Goal: Obtain resource: Download file/media

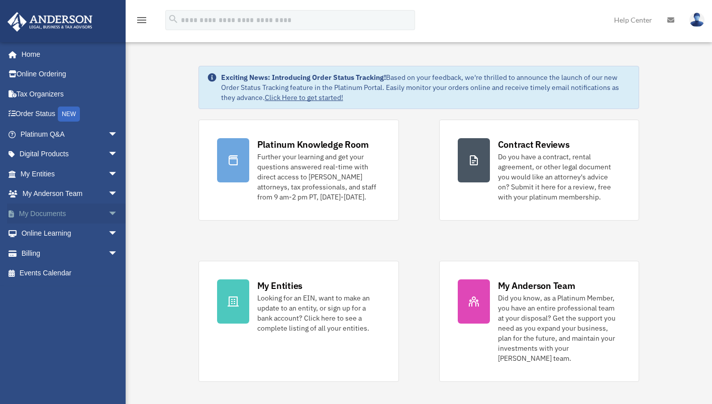
click at [61, 211] on link "My Documents arrow_drop_down" at bounding box center [70, 213] width 126 height 20
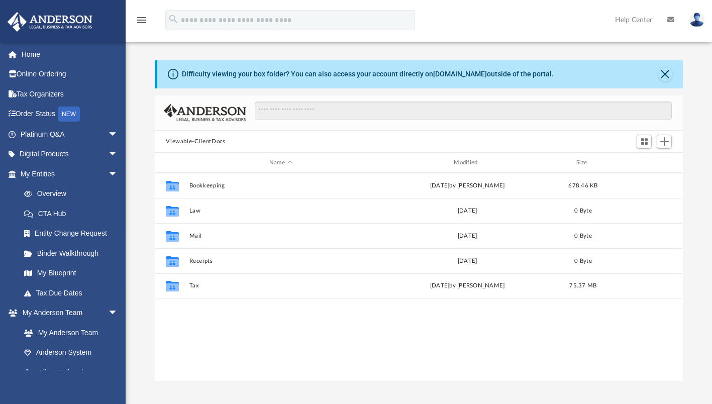
scroll to position [220, 520]
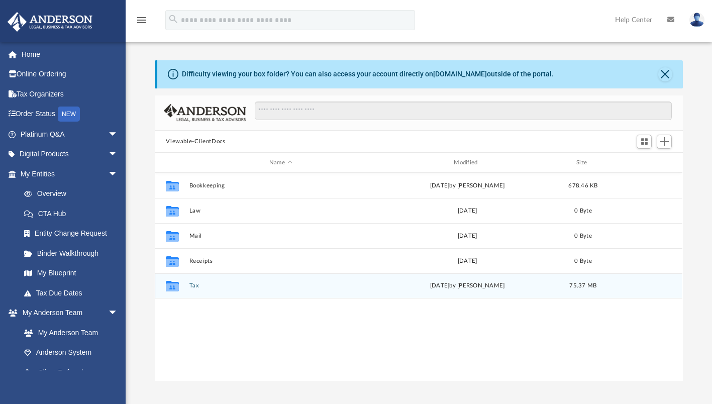
click at [194, 285] on button "Tax" at bounding box center [280, 286] width 182 height 7
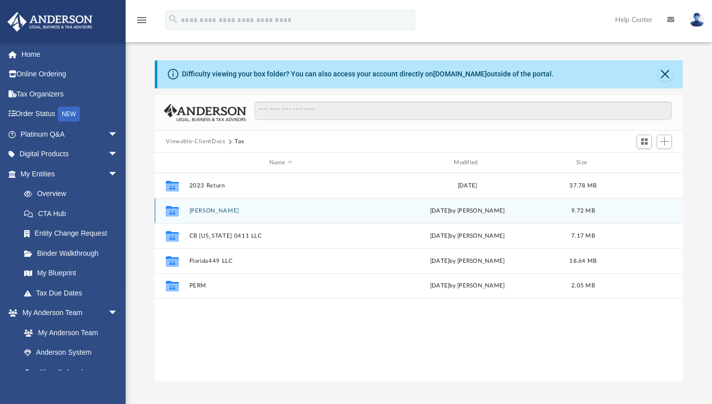
click at [224, 210] on button "[PERSON_NAME]" at bounding box center [280, 210] width 182 height 7
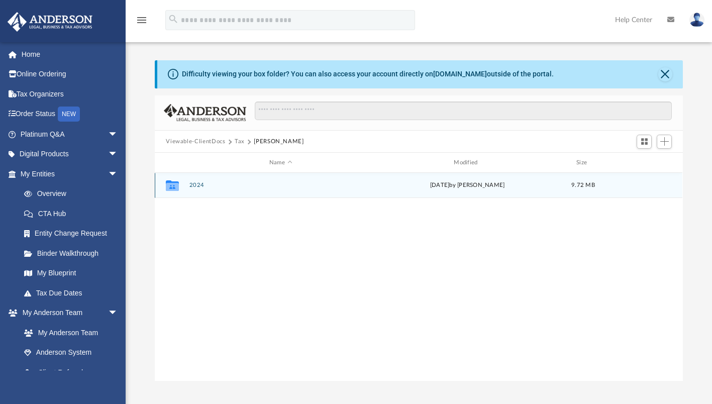
click at [197, 184] on button "2024" at bounding box center [280, 185] width 182 height 7
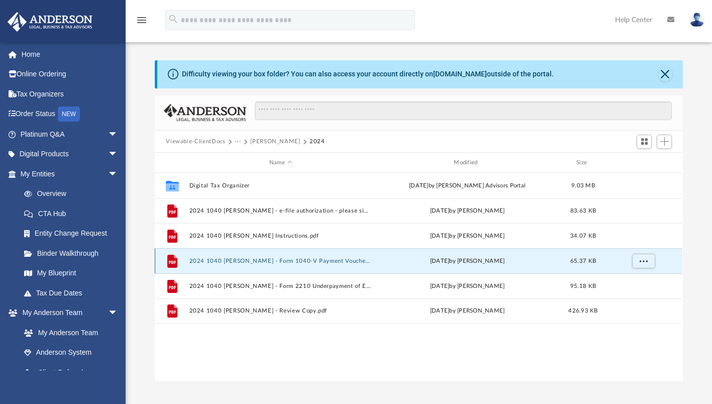
click at [288, 259] on button "2024 1040 [PERSON_NAME] - Form 1040-V Payment Voucher.pdf" at bounding box center [280, 261] width 182 height 7
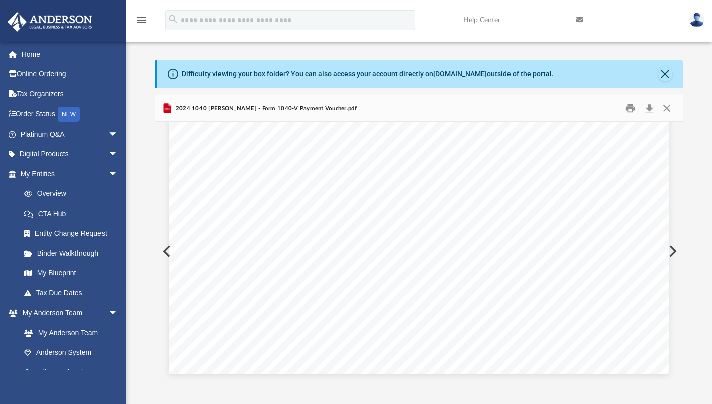
scroll to position [0, 0]
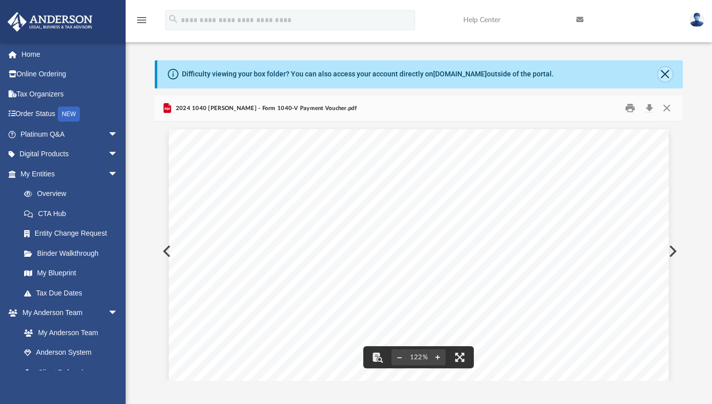
click at [665, 75] on button "Close" at bounding box center [665, 74] width 14 height 14
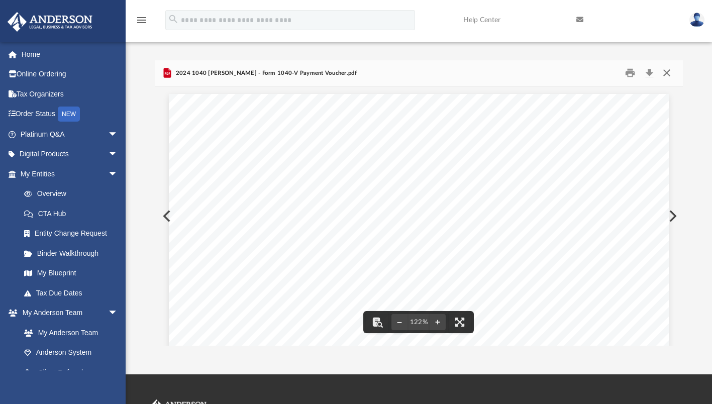
click at [663, 75] on button "Close" at bounding box center [666, 73] width 18 height 16
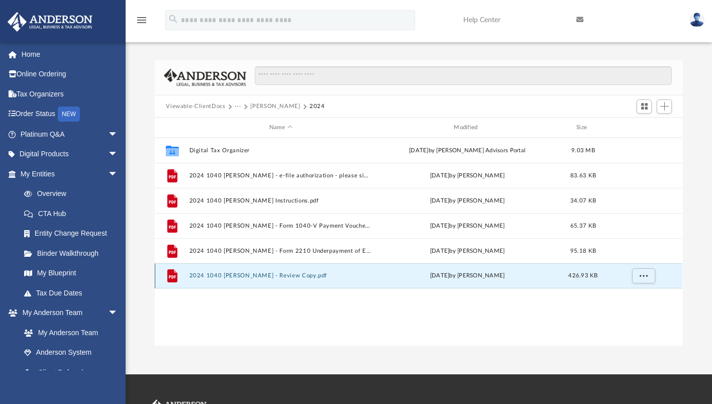
click at [299, 273] on button "2024 1040 [PERSON_NAME] - Review Copy.pdf" at bounding box center [280, 276] width 182 height 7
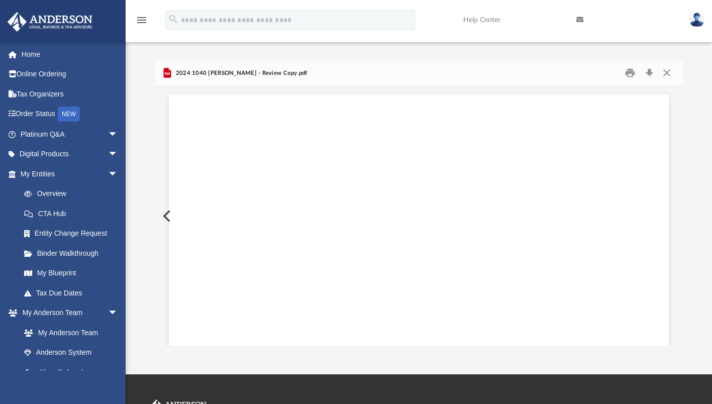
scroll to position [15733, 0]
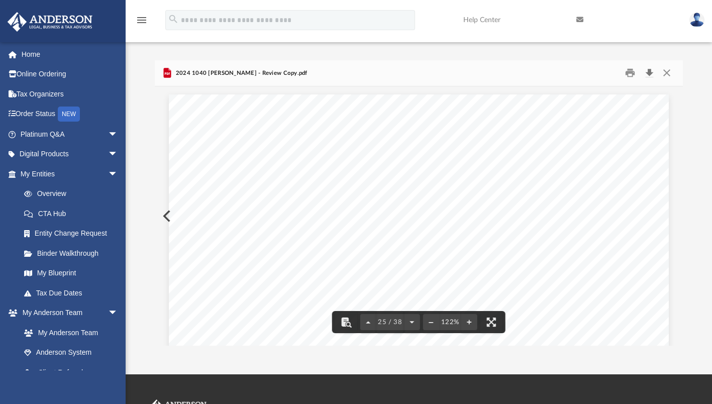
click at [649, 74] on button "Download" at bounding box center [649, 73] width 18 height 16
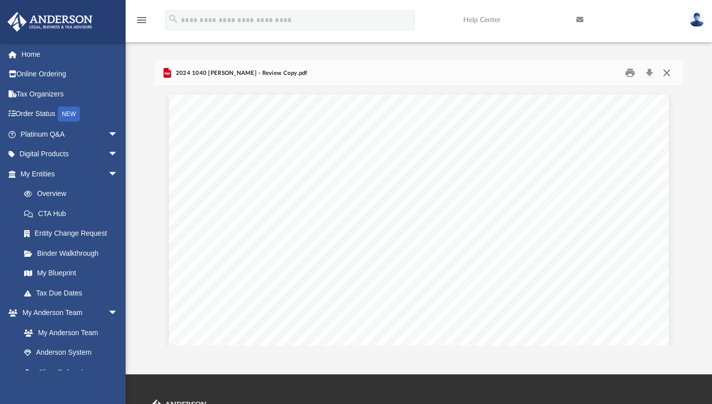
click at [667, 70] on button "Close" at bounding box center [666, 73] width 18 height 16
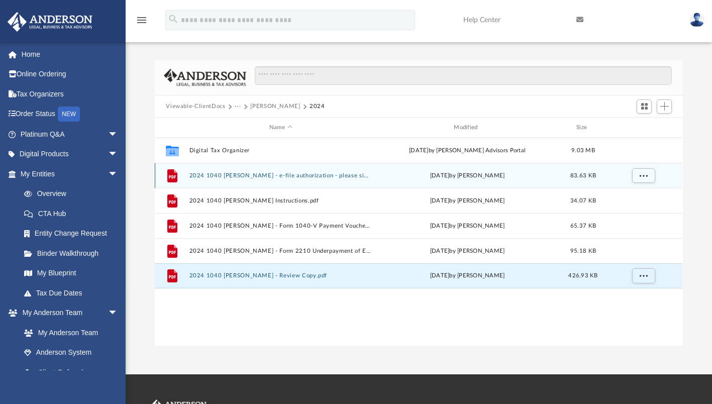
click at [286, 174] on button "2024 1040 [PERSON_NAME] - e-file authorization - please sign.pdf" at bounding box center [280, 175] width 182 height 7
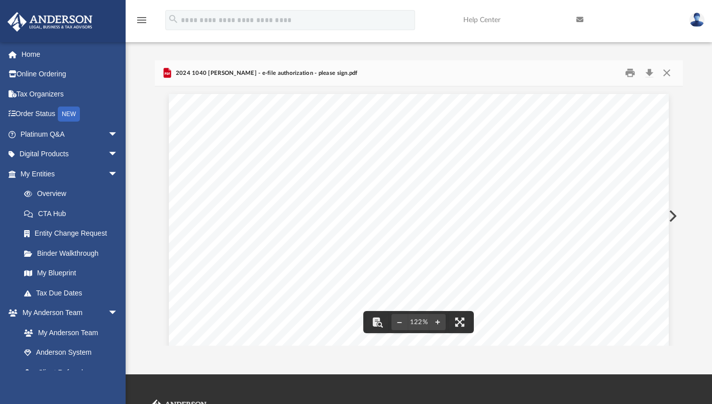
click at [667, 72] on button "Close" at bounding box center [666, 73] width 18 height 16
